Goal: Task Accomplishment & Management: Manage account settings

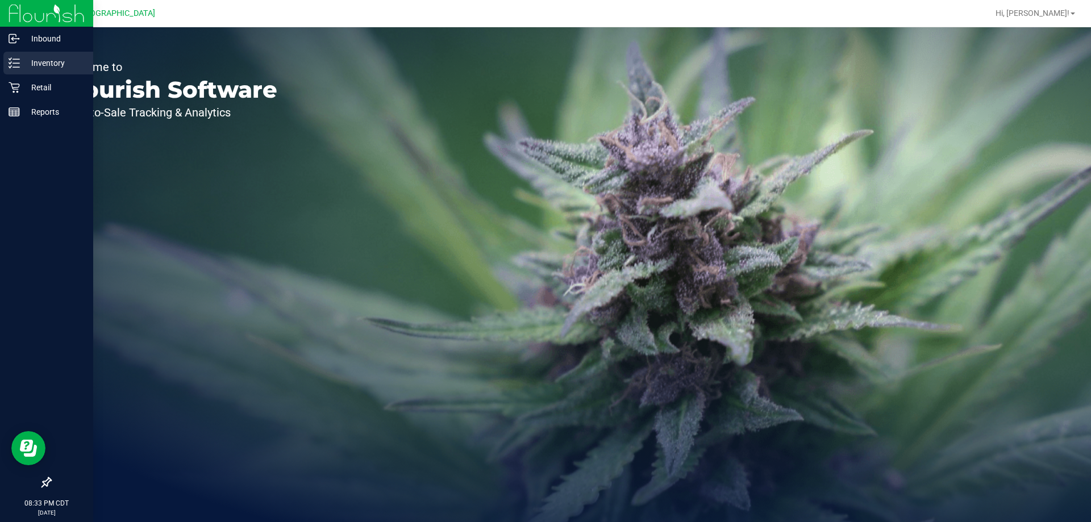
click at [56, 61] on p "Inventory" at bounding box center [54, 63] width 68 height 14
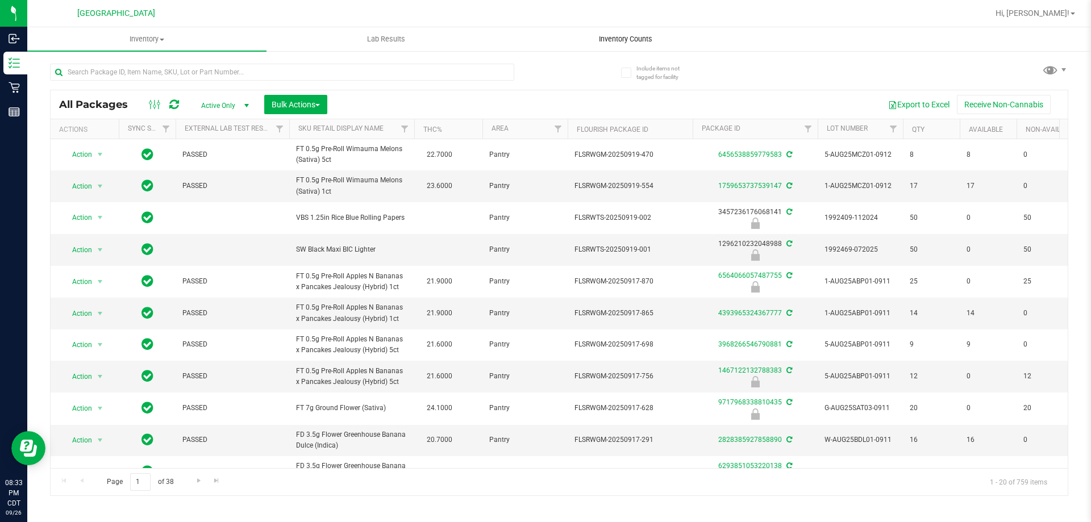
click at [645, 42] on span "Inventory Counts" at bounding box center [626, 39] width 84 height 10
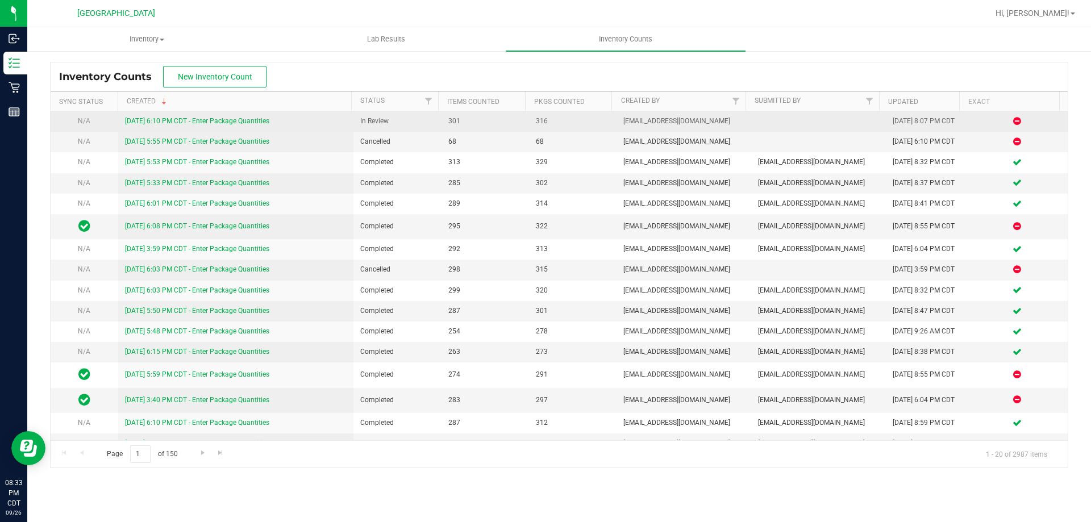
click at [233, 118] on link "[DATE] 6:10 PM CDT - Enter Package Quantities" at bounding box center [197, 121] width 144 height 8
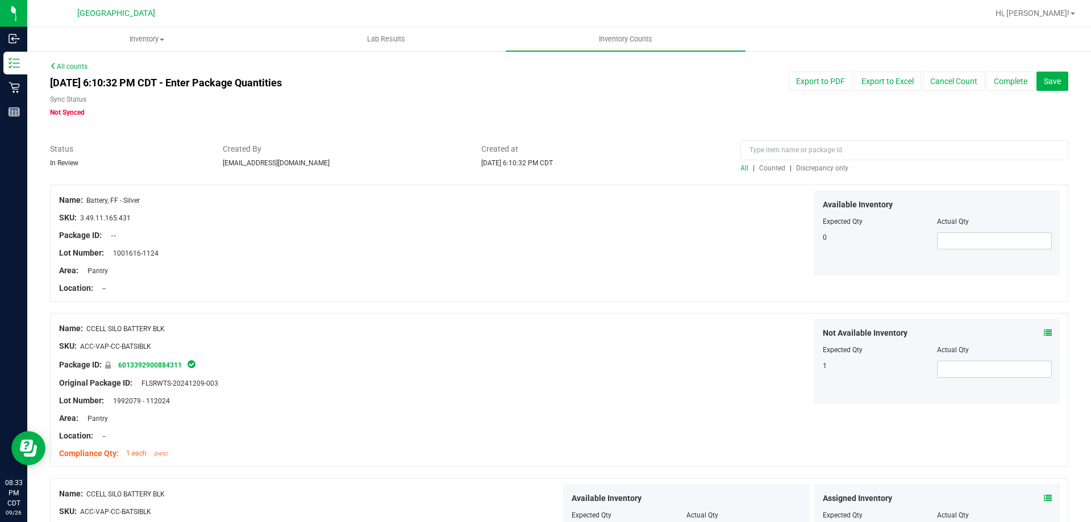
click at [800, 169] on span "Discrepancy only" at bounding box center [822, 168] width 52 height 8
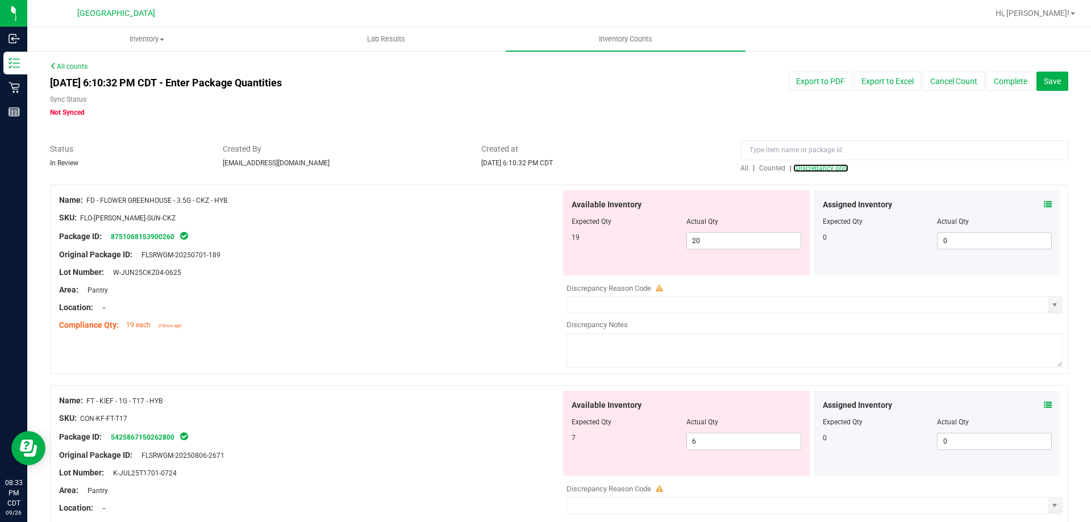
scroll to position [102, 0]
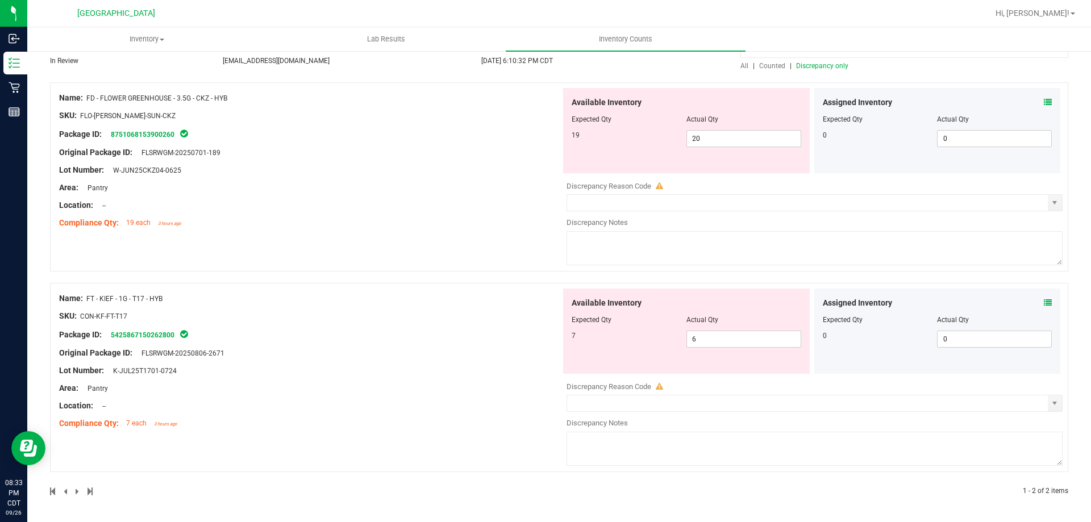
click at [1047, 300] on div "Assigned Inventory Expected Qty Actual Qty 0 0 0" at bounding box center [937, 331] width 247 height 85
click at [1035, 302] on div "Assigned Inventory" at bounding box center [938, 303] width 230 height 12
click at [1044, 302] on icon at bounding box center [1048, 303] width 8 height 8
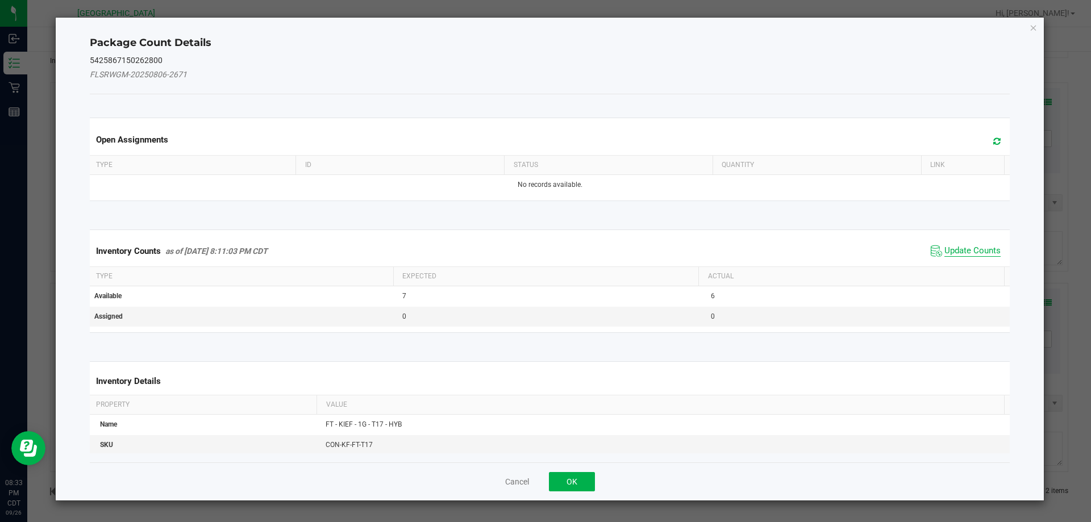
click at [972, 248] on span "Update Counts" at bounding box center [972, 250] width 56 height 11
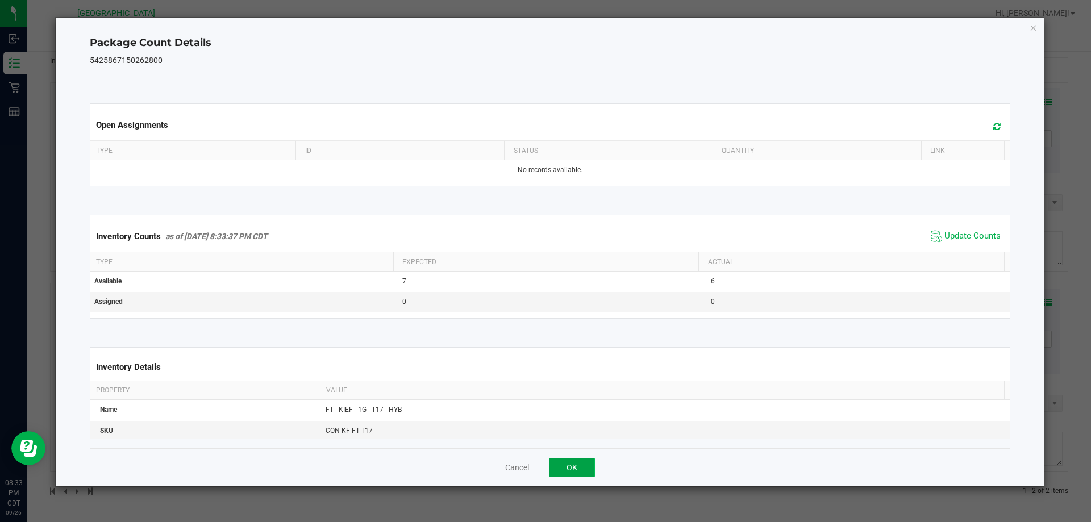
click at [583, 463] on button "OK" at bounding box center [572, 467] width 46 height 19
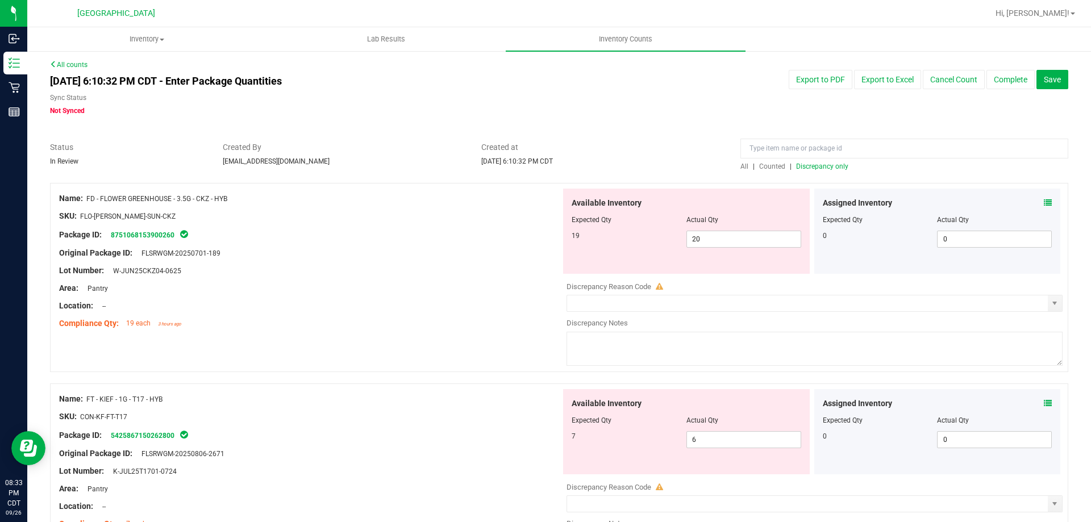
scroll to position [0, 0]
click at [1044, 82] on span "Save" at bounding box center [1052, 81] width 17 height 9
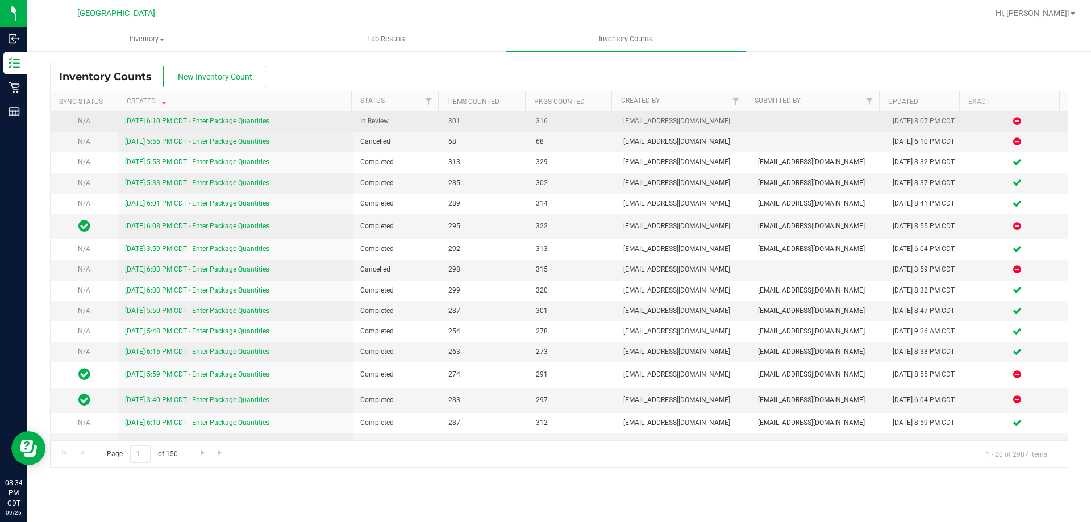
click at [173, 120] on link "[DATE] 6:10 PM CDT - Enter Package Quantities" at bounding box center [197, 121] width 144 height 8
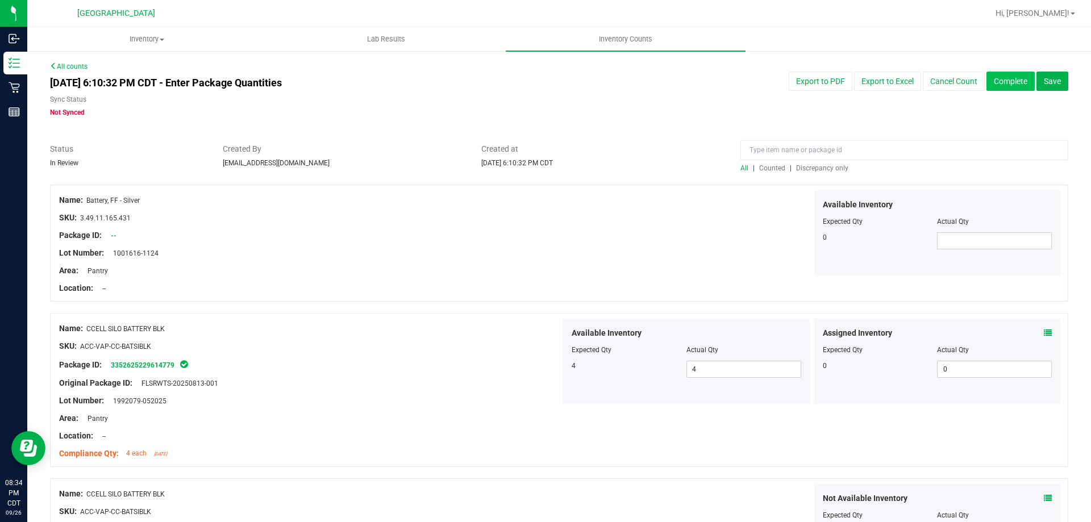
click at [1005, 76] on button "Complete" at bounding box center [1011, 81] width 48 height 19
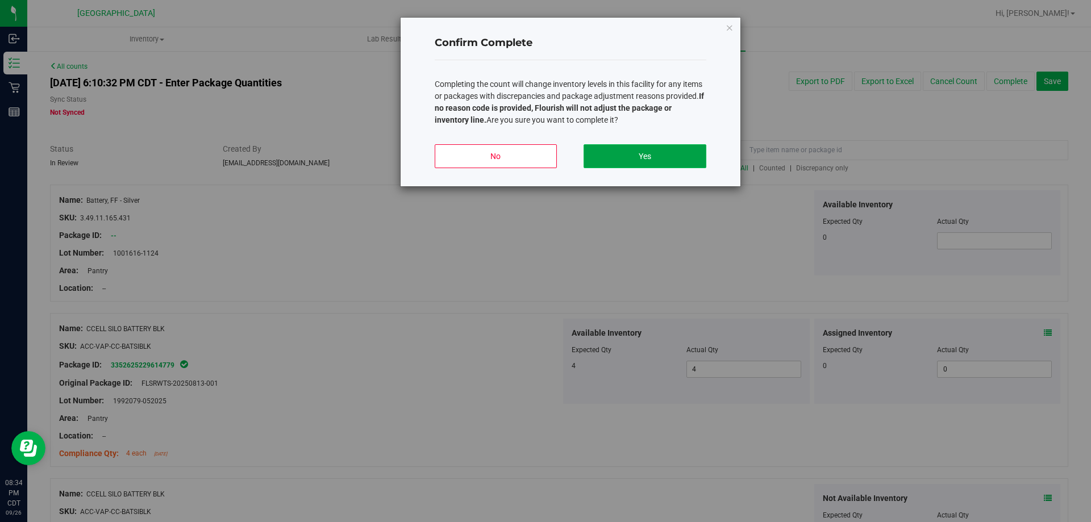
click at [643, 148] on button "Yes" at bounding box center [645, 156] width 122 height 24
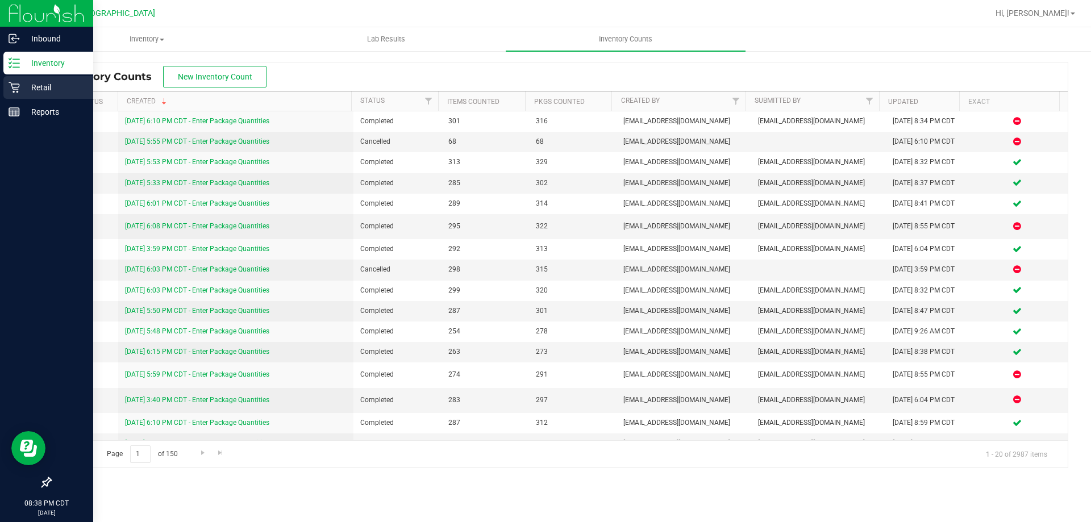
click at [41, 86] on p "Retail" at bounding box center [54, 88] width 68 height 14
